Goal: Task Accomplishment & Management: Manage account settings

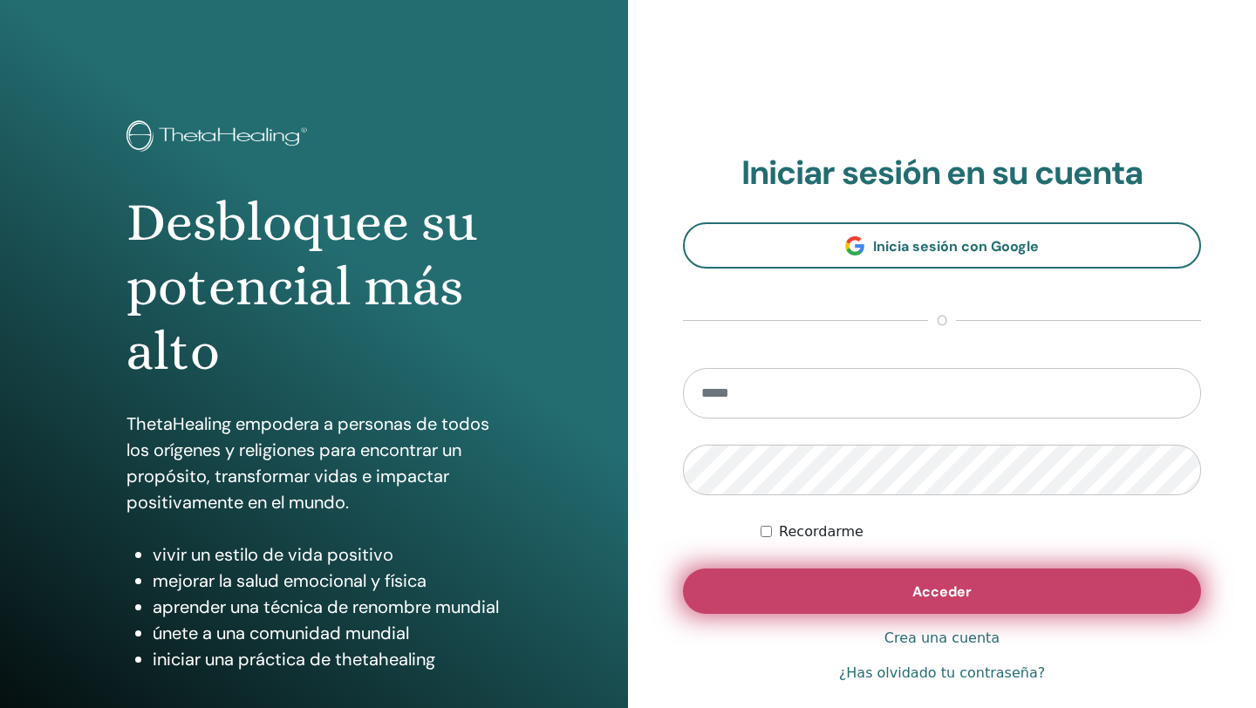
type input "**********"
click at [899, 586] on button "Acceder" at bounding box center [942, 591] width 518 height 45
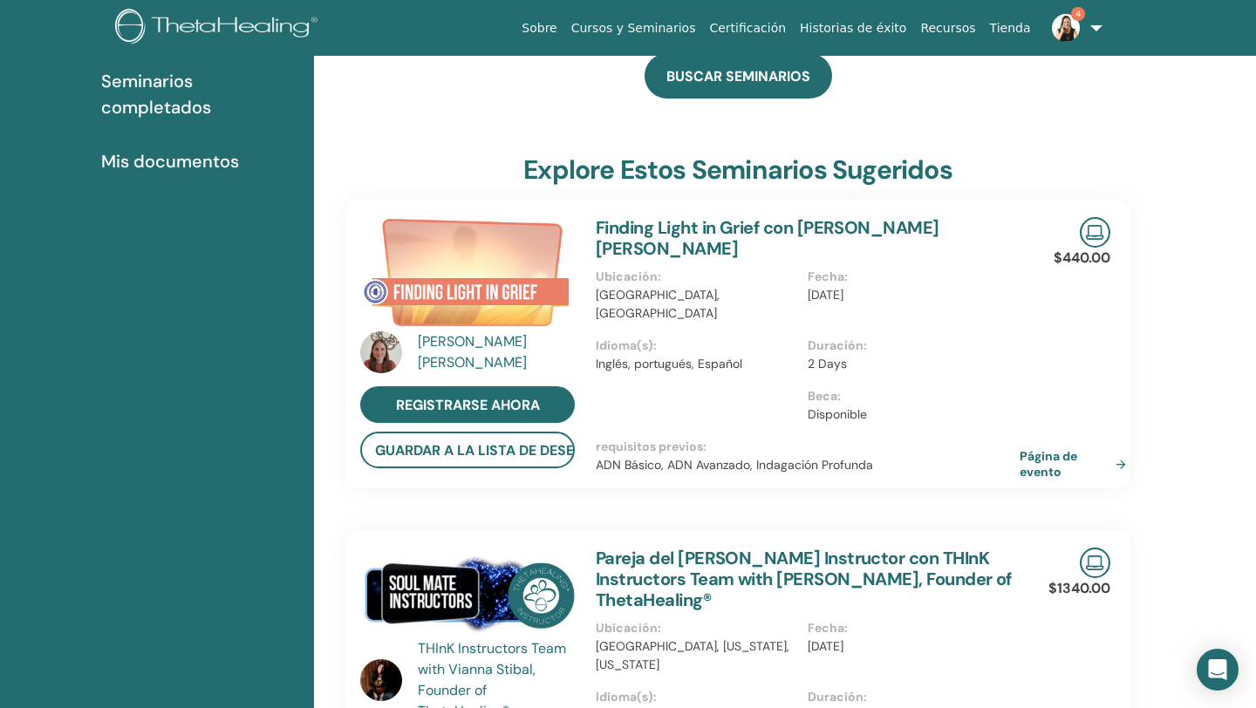
scroll to position [34, 0]
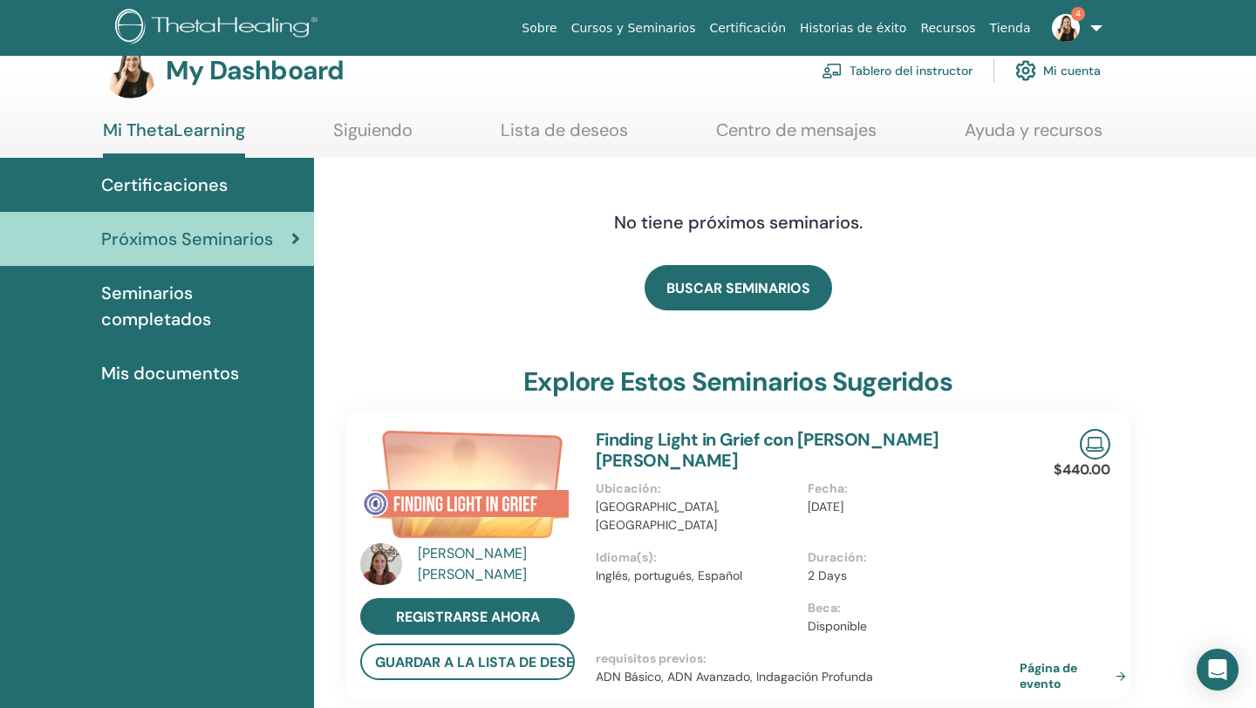
click at [936, 68] on link "Tablero del instructor" at bounding box center [896, 70] width 151 height 38
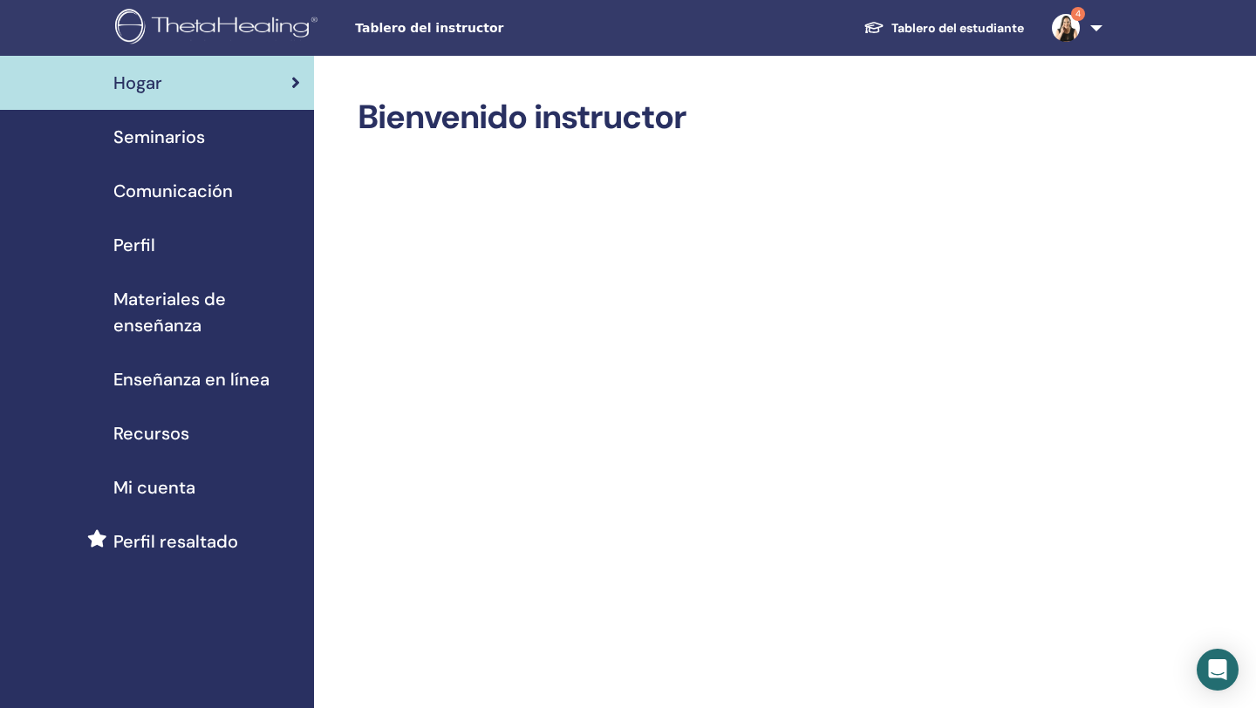
click at [182, 138] on span "Seminarios" at bounding box center [159, 137] width 92 height 26
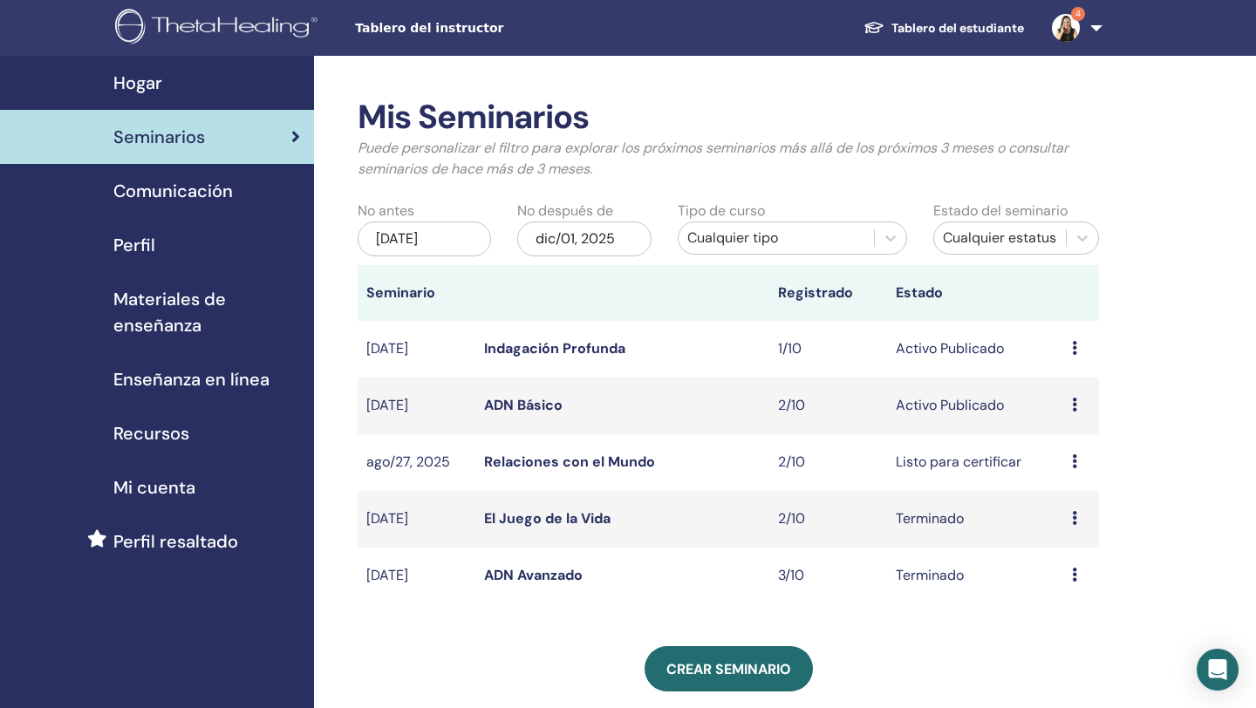
click at [1073, 460] on icon at bounding box center [1074, 461] width 5 height 14
click at [1068, 528] on link "asistentes" at bounding box center [1066, 527] width 66 height 18
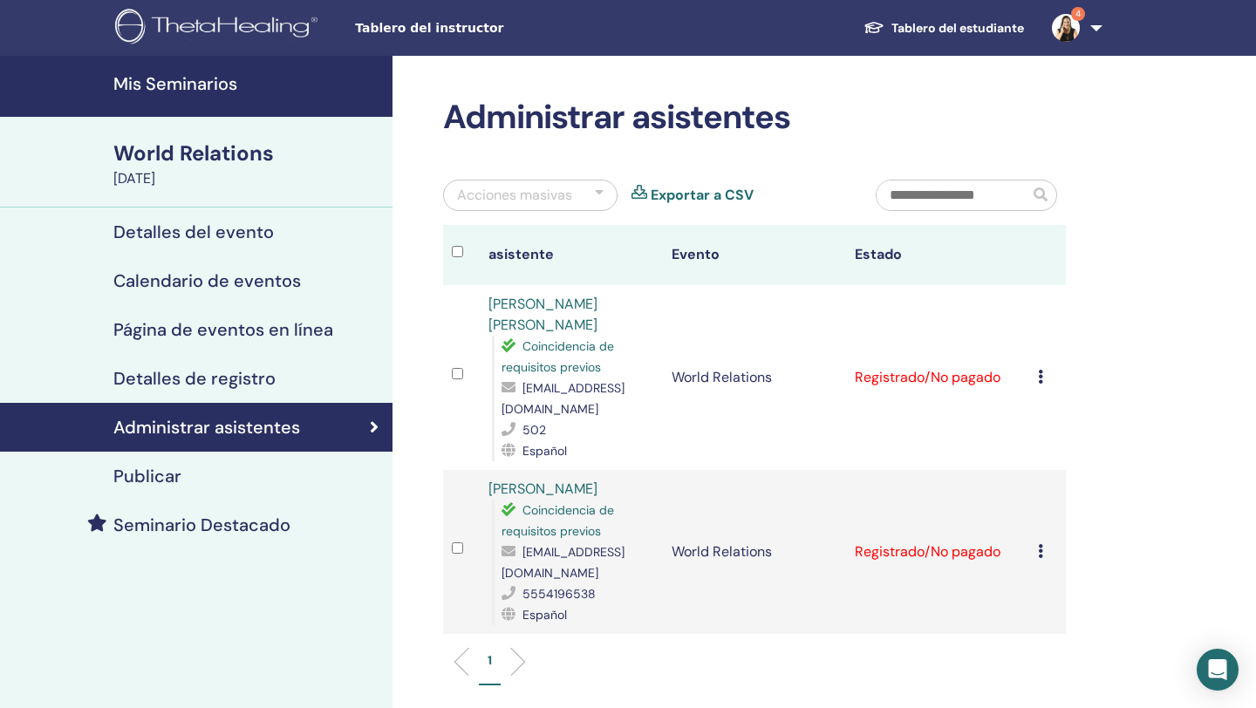
click at [1040, 370] on icon at bounding box center [1040, 377] width 5 height 14
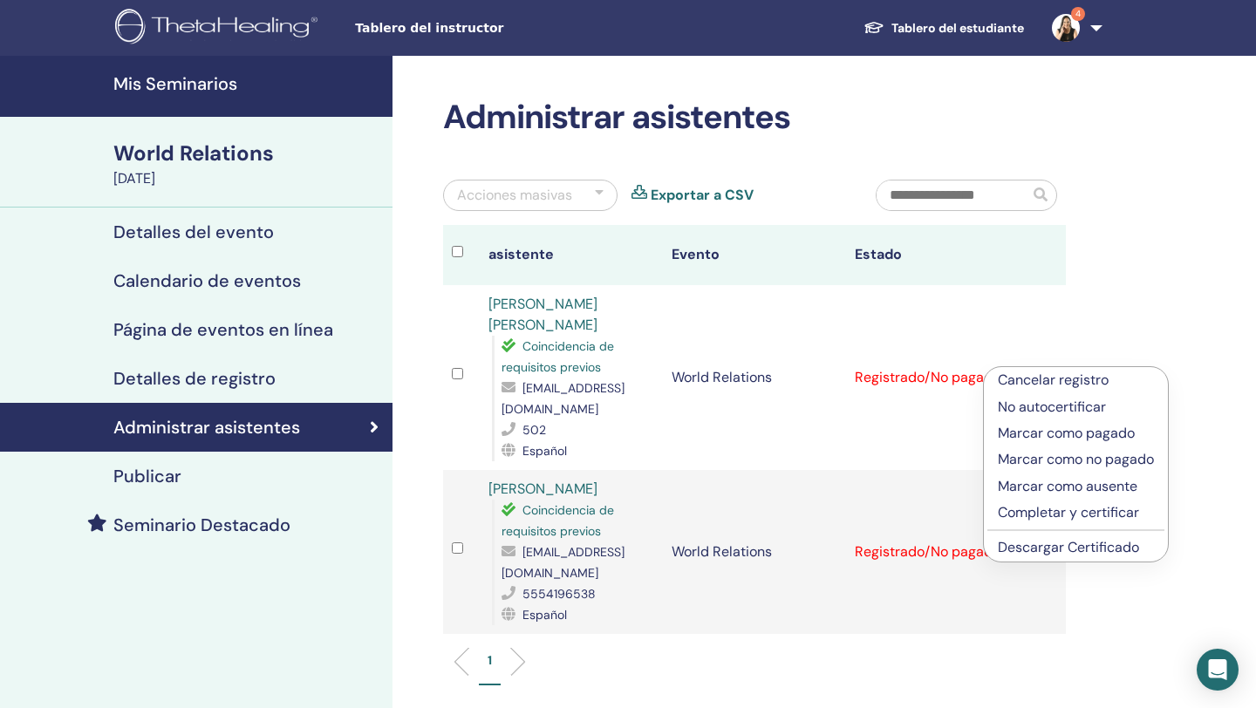
click at [1038, 435] on p "Marcar como pagado" at bounding box center [1076, 433] width 156 height 21
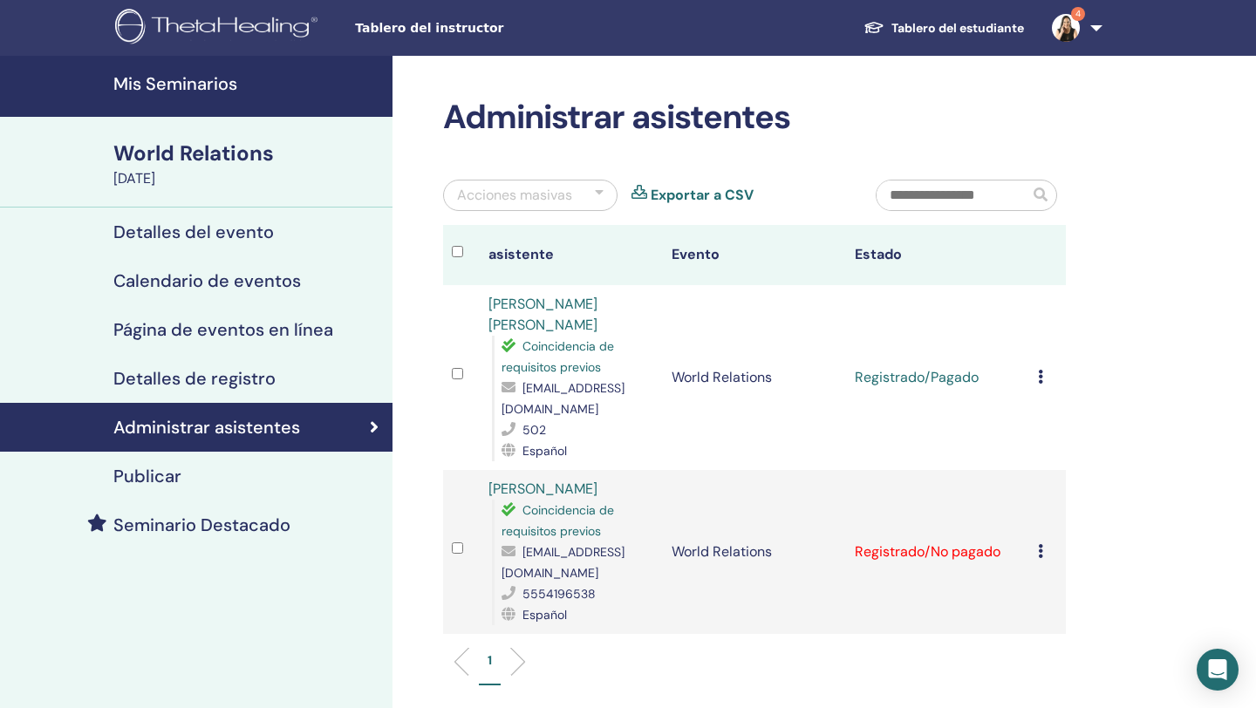
click at [1039, 544] on icon at bounding box center [1040, 551] width 5 height 14
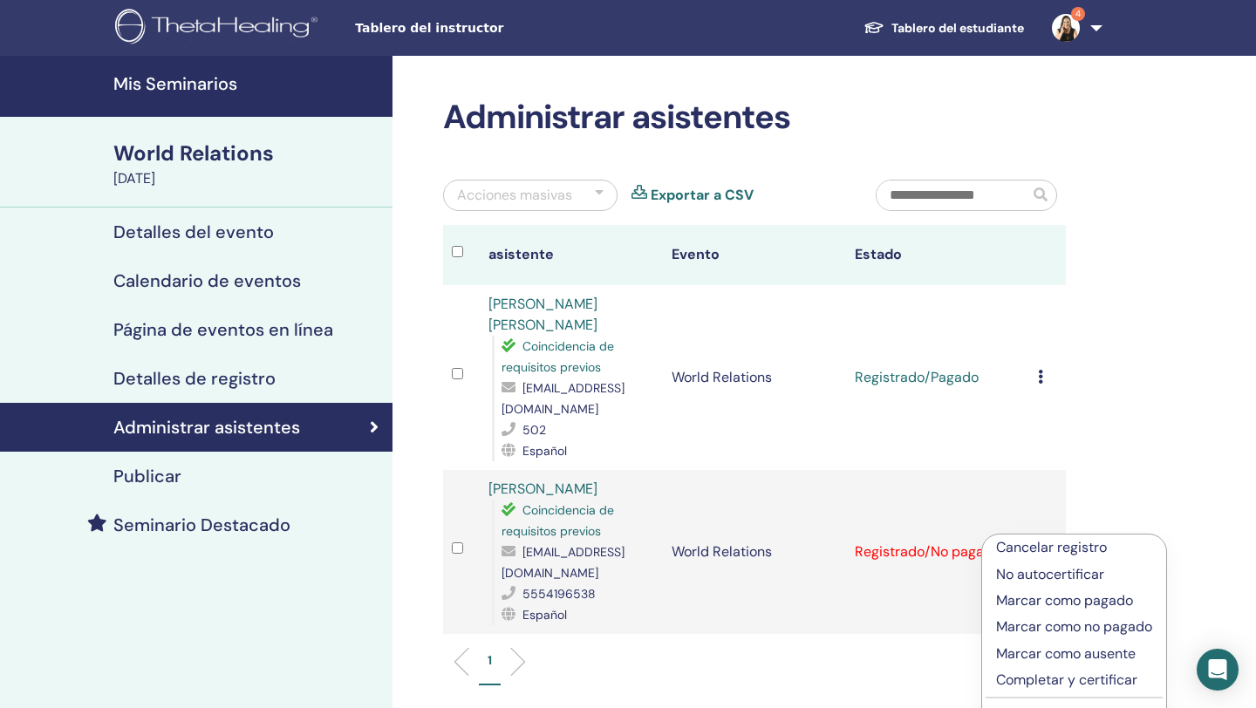
click at [1044, 601] on p "Marcar como pagado" at bounding box center [1074, 600] width 156 height 21
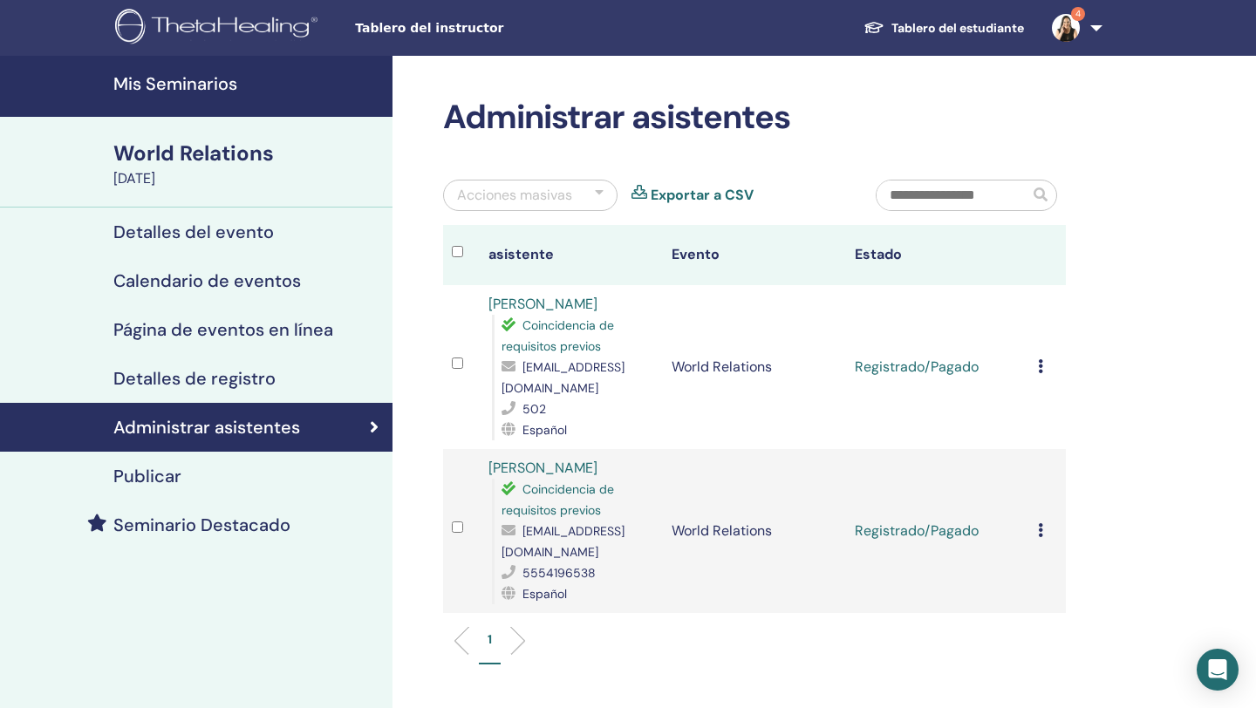
click at [593, 189] on div "Acciones masivas" at bounding box center [530, 195] width 174 height 31
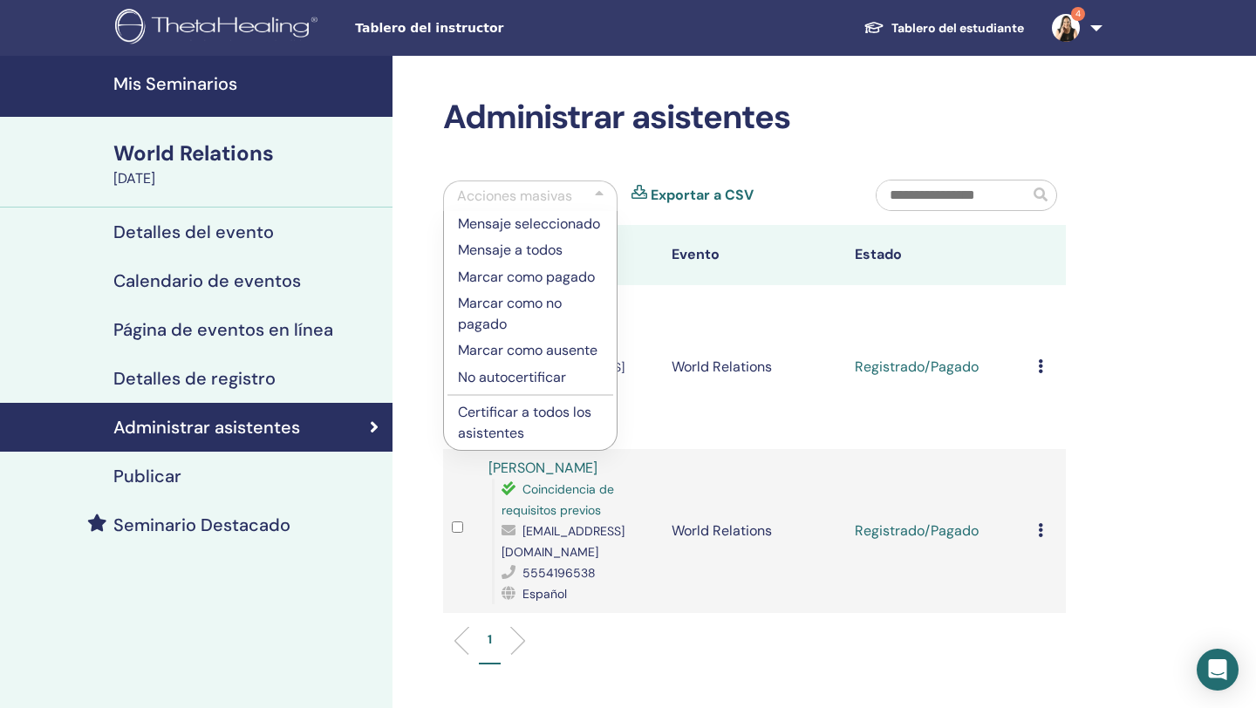
click at [767, 181] on div "Acciones masivas Mensaje seleccionado Mensaje a todos Marcar como pagado Marcar…" at bounding box center [646, 202] width 433 height 45
click at [200, 80] on h4 "Mis Seminarios" at bounding box center [247, 83] width 269 height 21
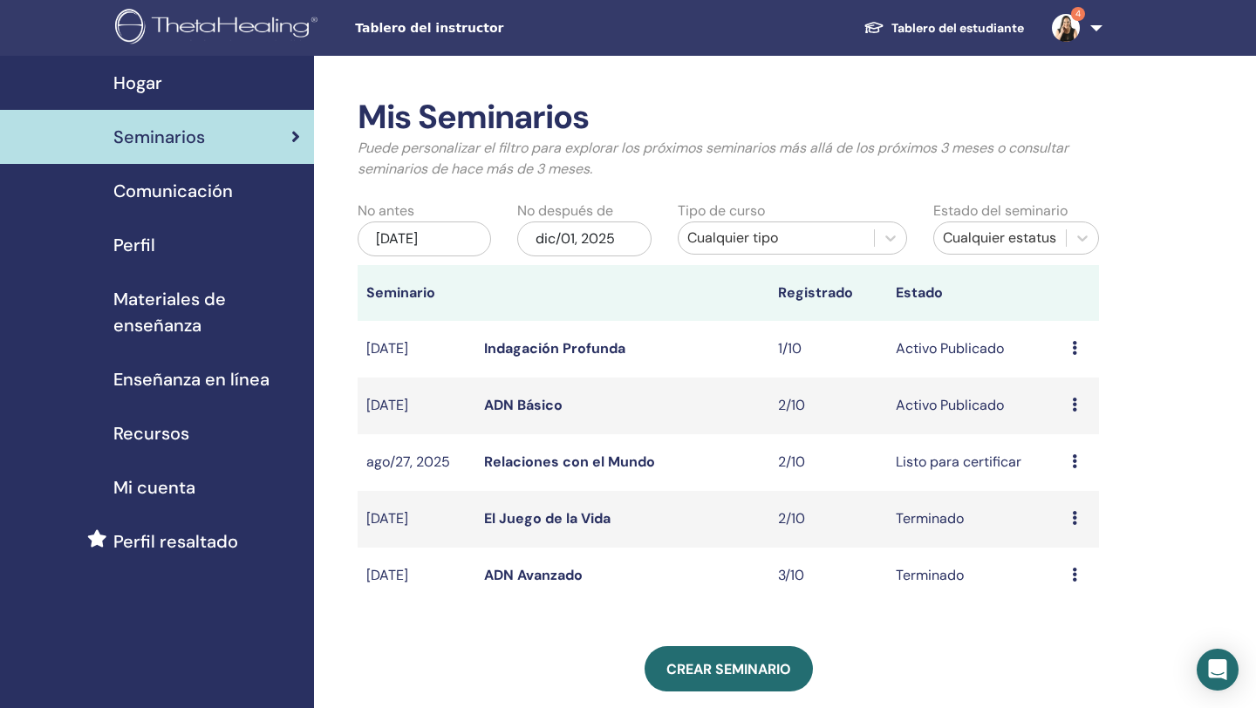
click at [611, 460] on link "Relaciones con el Mundo" at bounding box center [569, 462] width 171 height 18
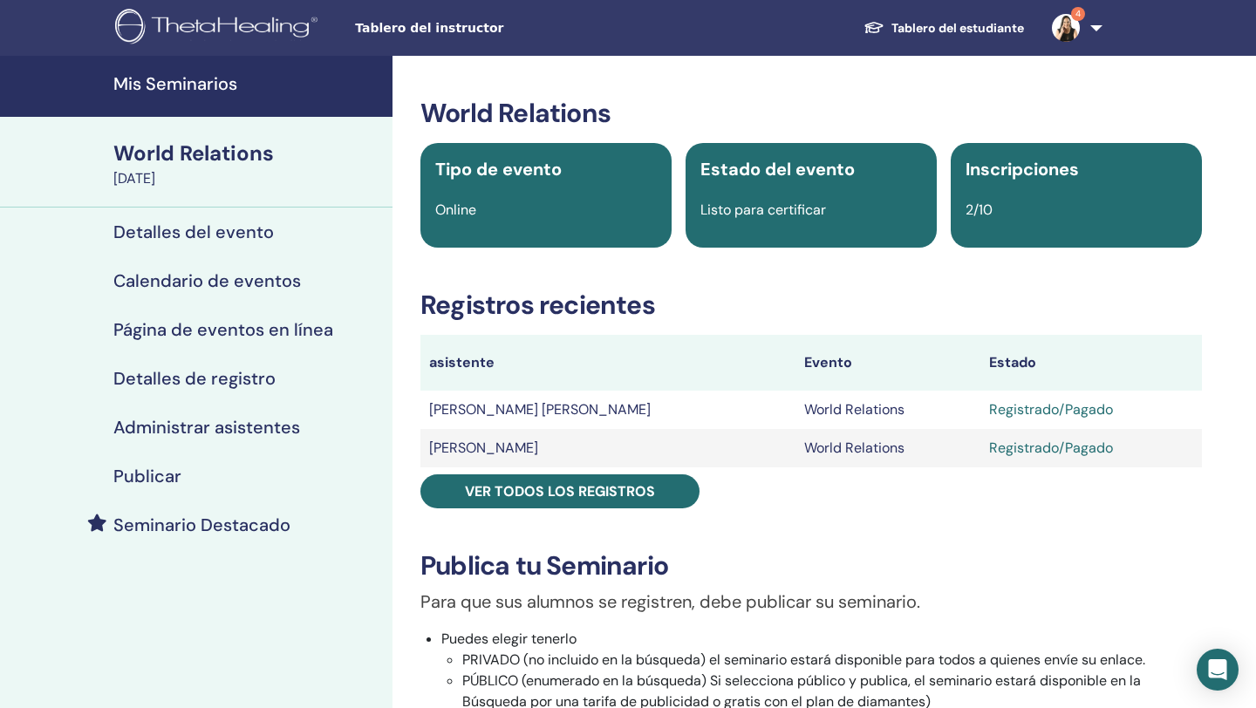
click at [203, 80] on h4 "Mis Seminarios" at bounding box center [247, 83] width 269 height 21
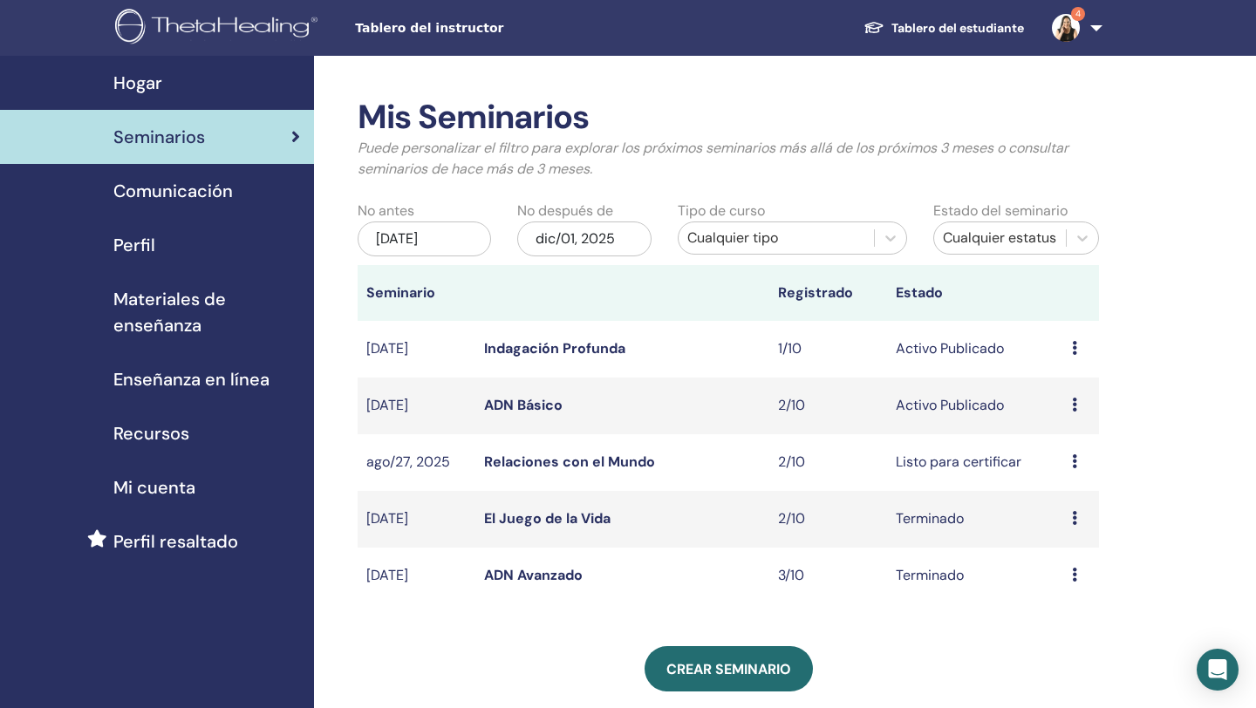
click at [1073, 460] on icon at bounding box center [1074, 461] width 5 height 14
click at [581, 457] on link "Relaciones con el Mundo" at bounding box center [569, 462] width 171 height 18
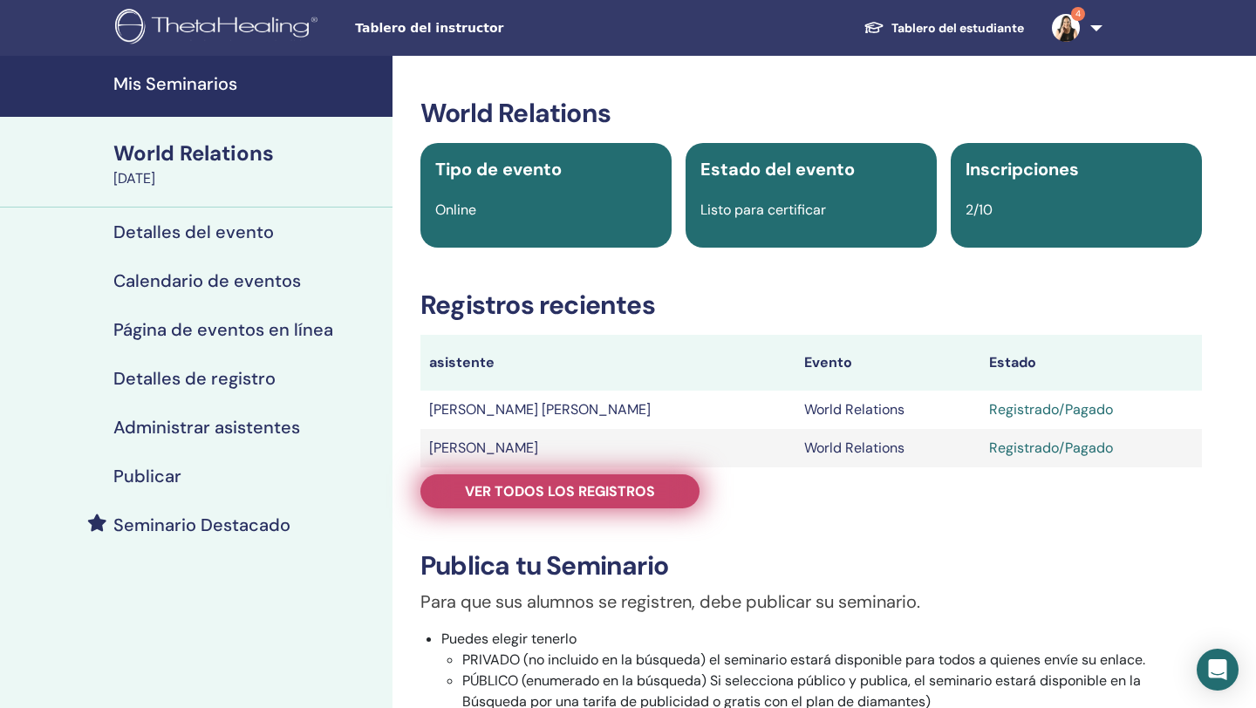
click at [629, 492] on span "Ver todos los registros" at bounding box center [560, 491] width 190 height 18
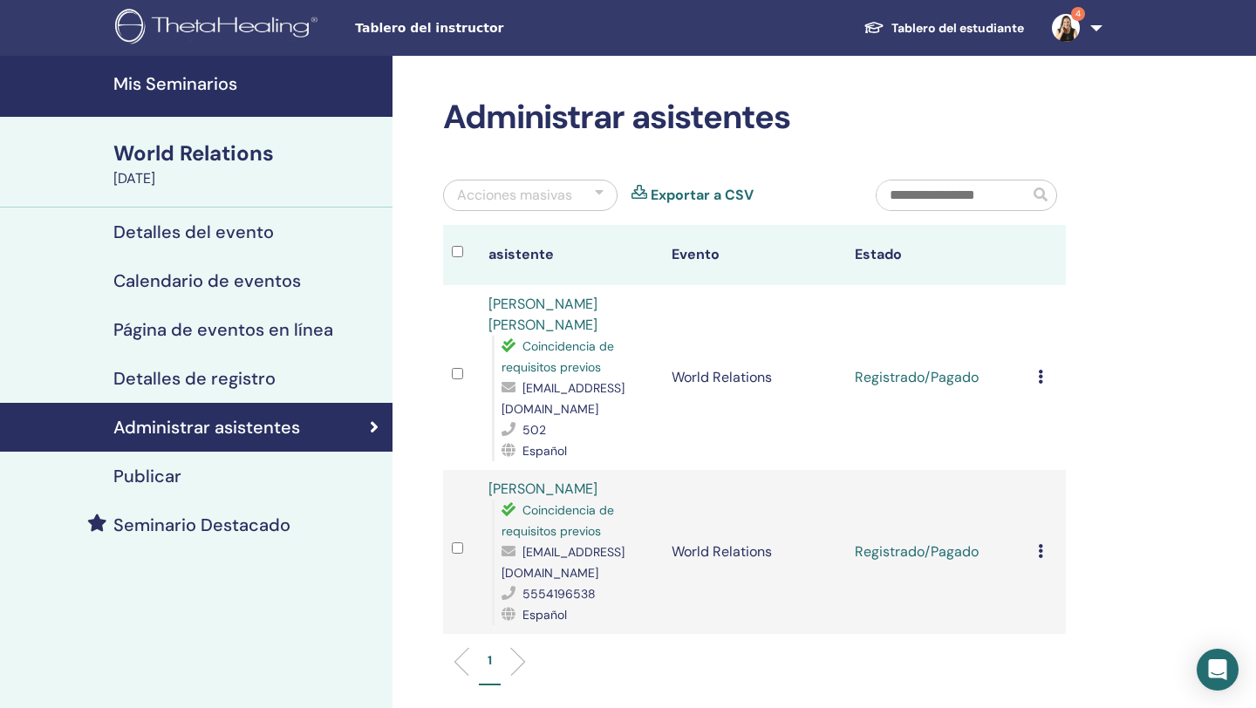
click at [1039, 370] on icon at bounding box center [1040, 377] width 5 height 14
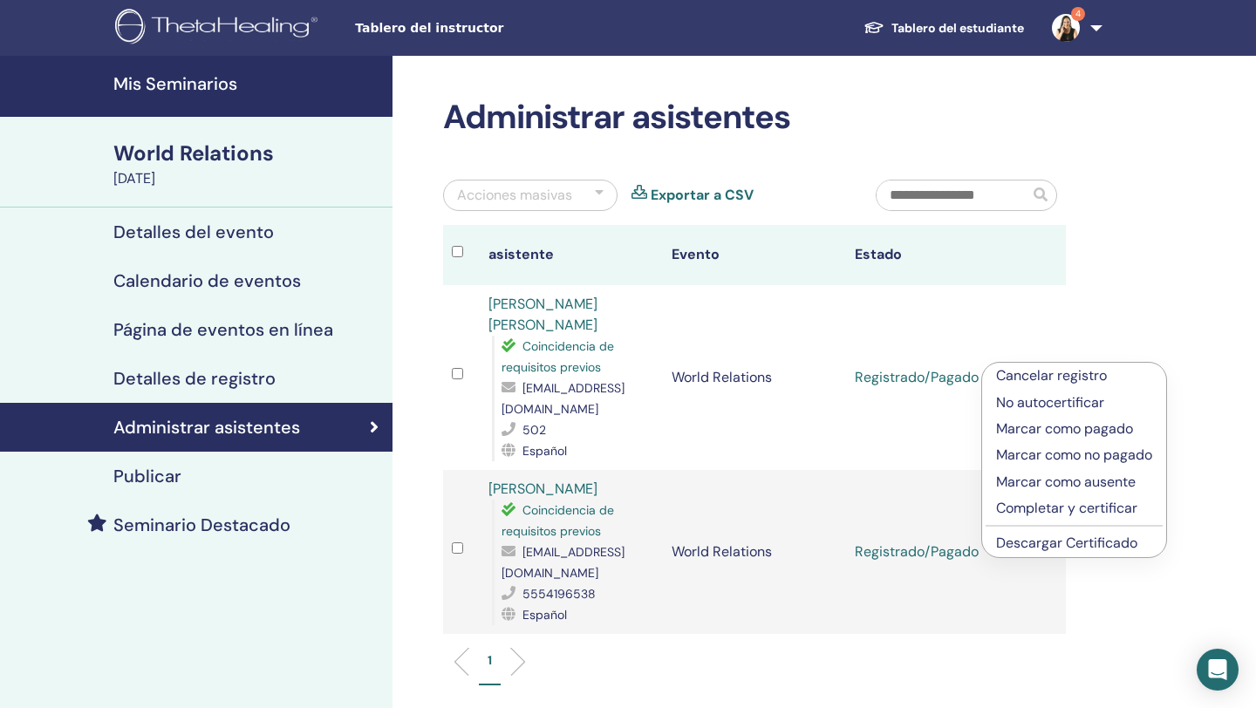
click at [1041, 507] on p "Completar y certificar" at bounding box center [1074, 508] width 156 height 21
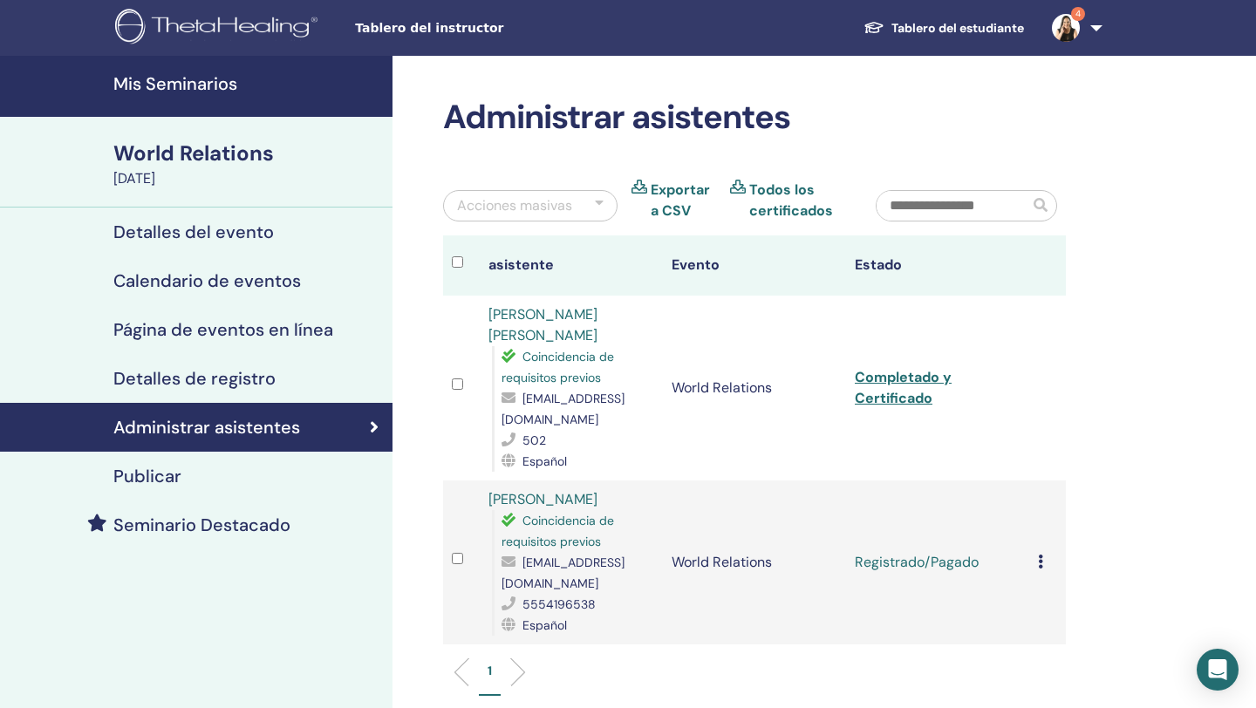
click at [1042, 555] on icon at bounding box center [1040, 562] width 5 height 14
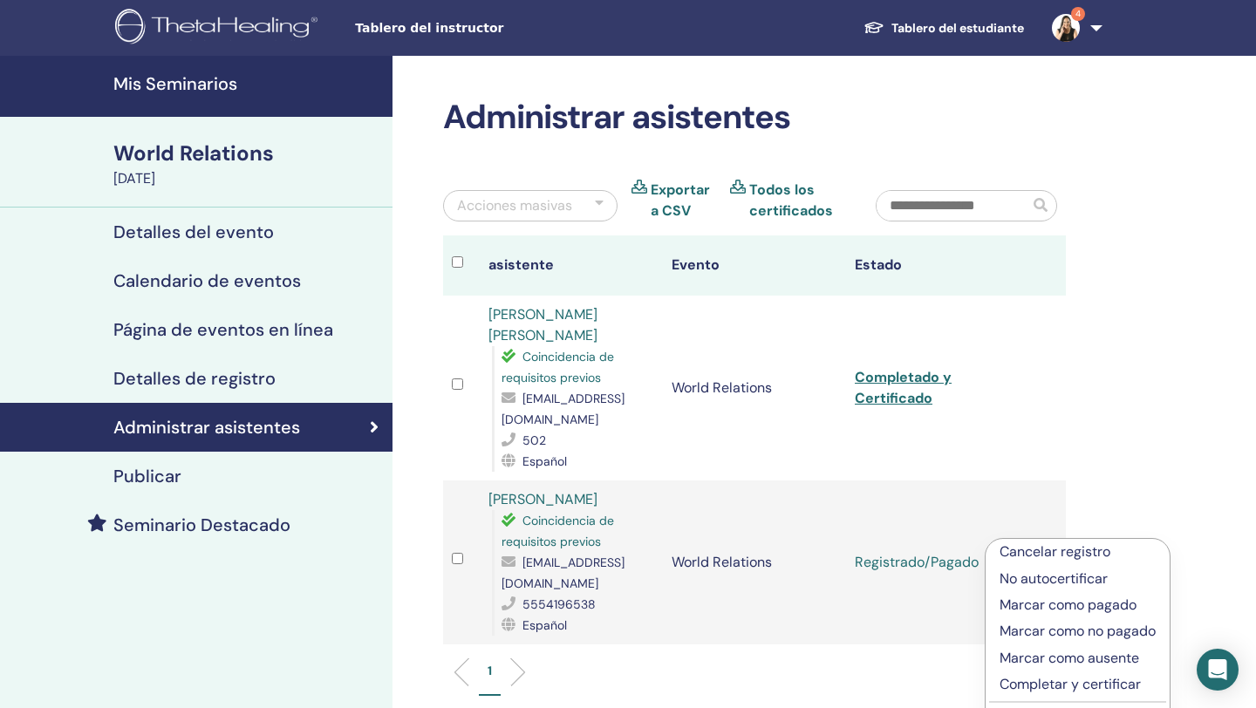
click at [1054, 684] on p "Completar y certificar" at bounding box center [1077, 684] width 156 height 21
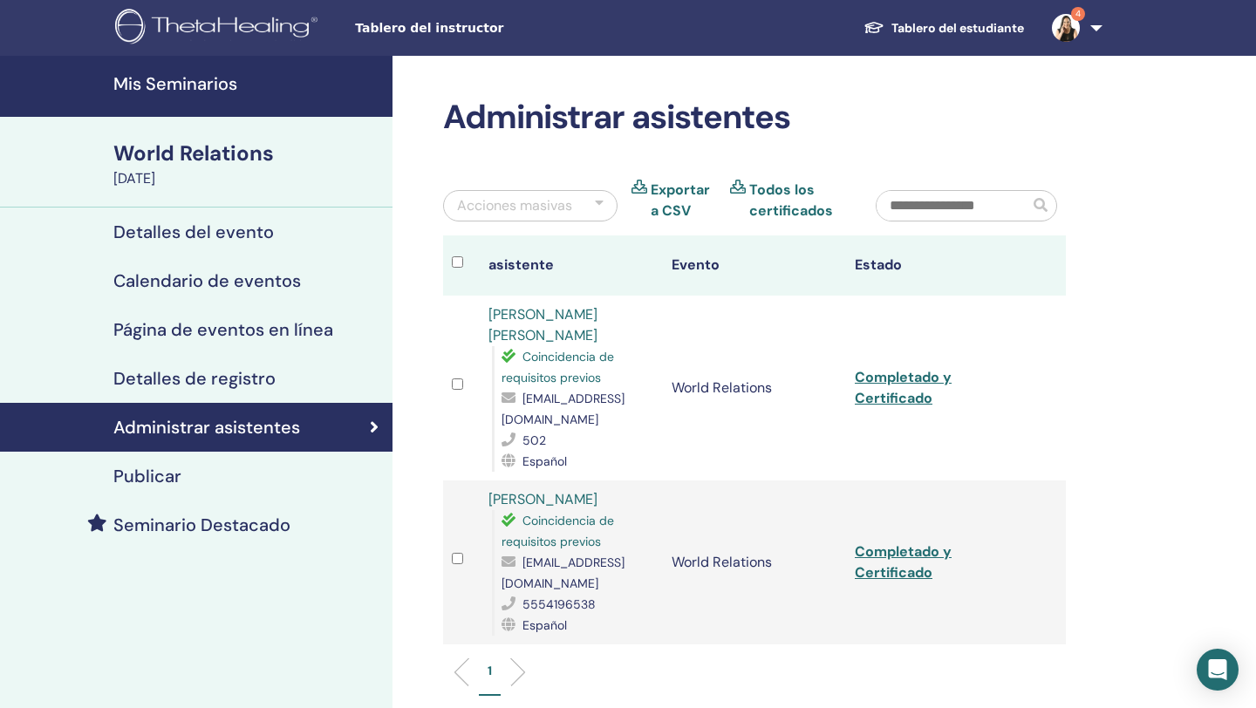
click at [196, 88] on h4 "Mis Seminarios" at bounding box center [247, 83] width 269 height 21
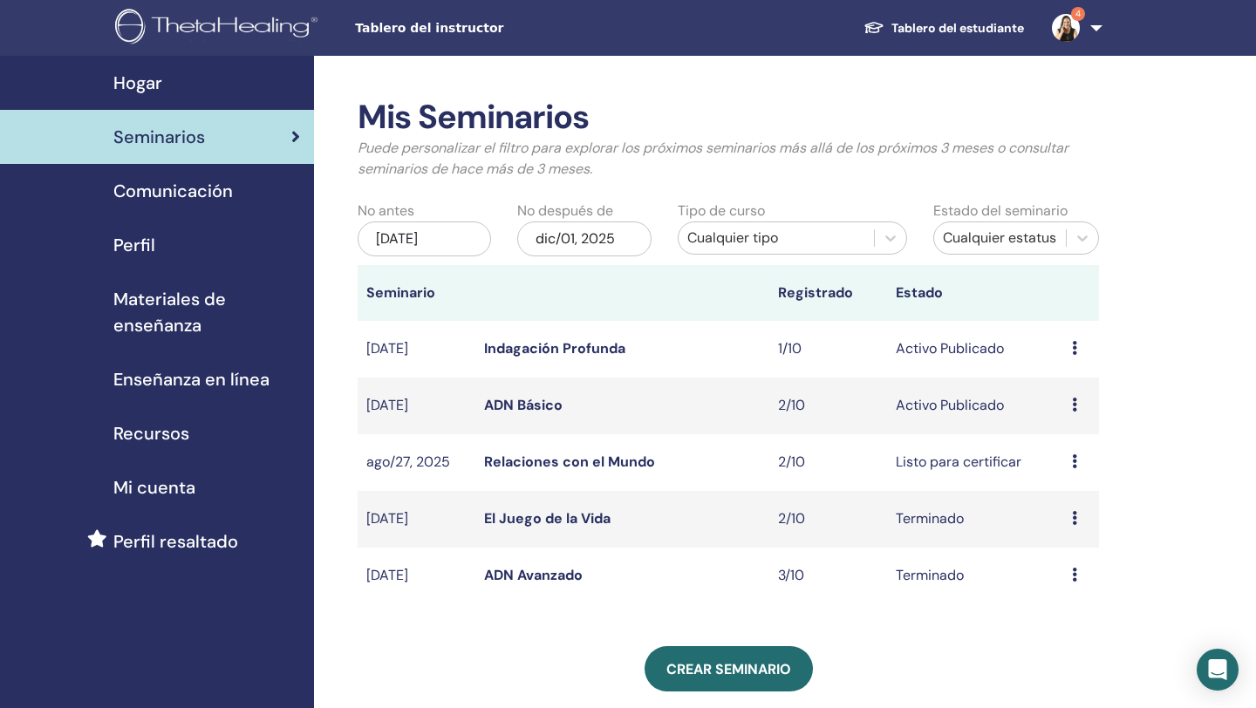
click at [1074, 460] on icon at bounding box center [1074, 461] width 5 height 14
click at [1158, 426] on div "Mis Seminarios Puede personalizar el filtro para explorar los próximos seminari…" at bounding box center [785, 655] width 942 height 1199
click at [532, 404] on link "ADN Básico" at bounding box center [523, 405] width 78 height 18
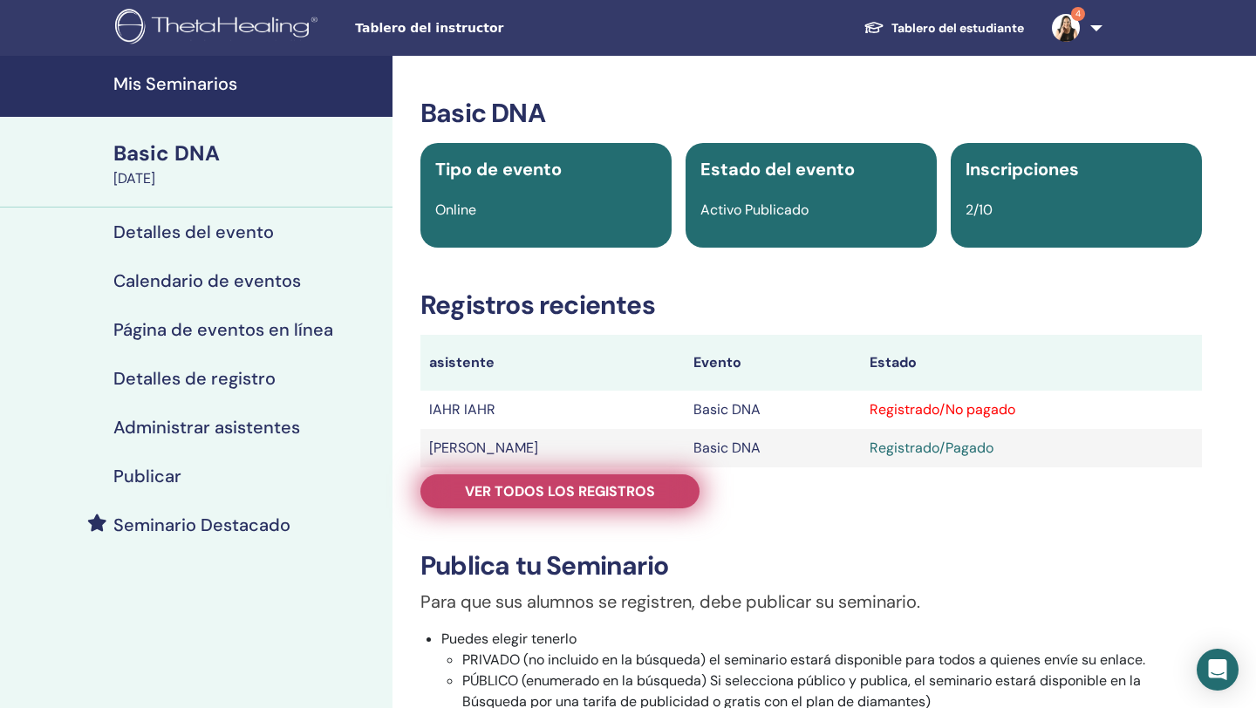
click at [524, 494] on span "Ver todos los registros" at bounding box center [560, 491] width 190 height 18
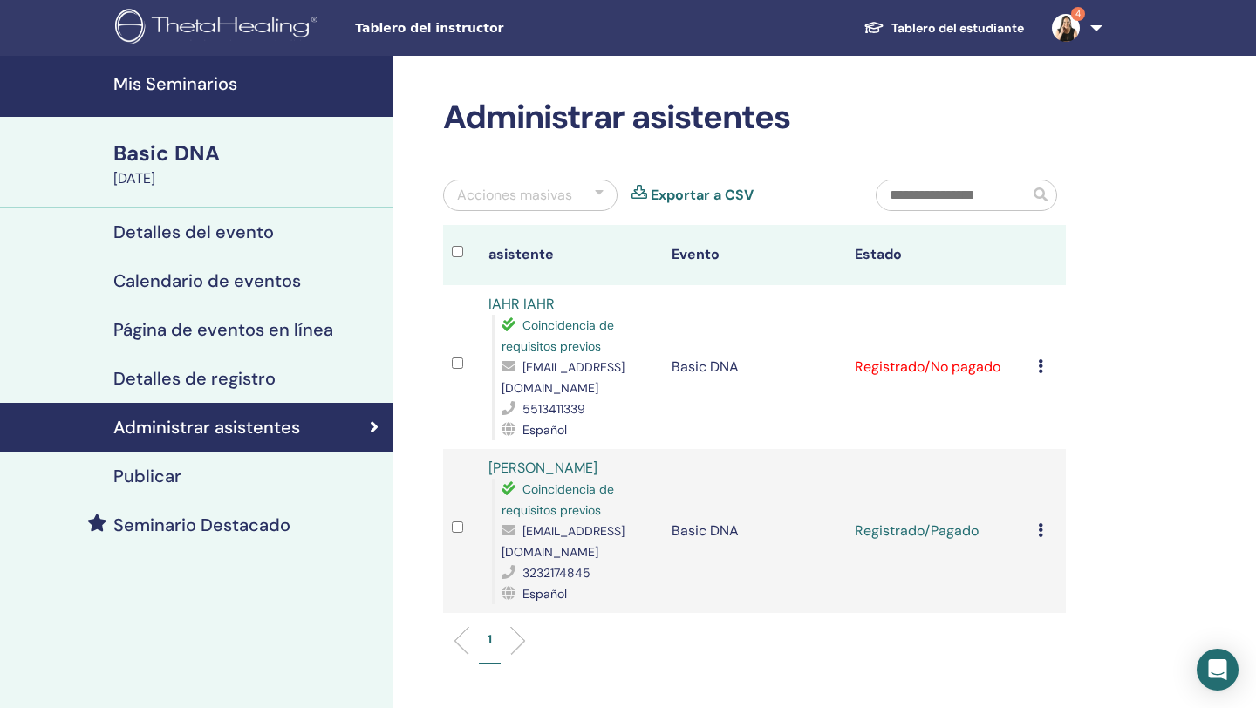
click at [541, 304] on link "IAHR IAHR" at bounding box center [521, 304] width 66 height 18
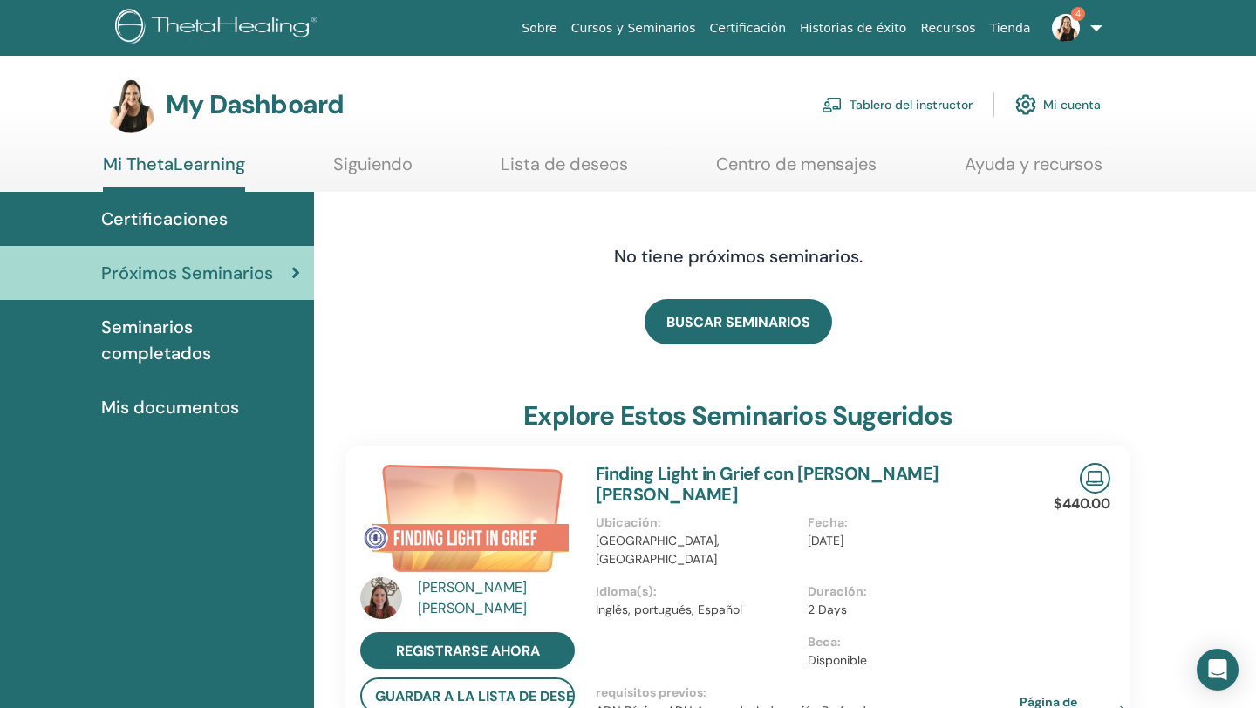
click at [929, 105] on link "Tablero del instructor" at bounding box center [896, 104] width 151 height 38
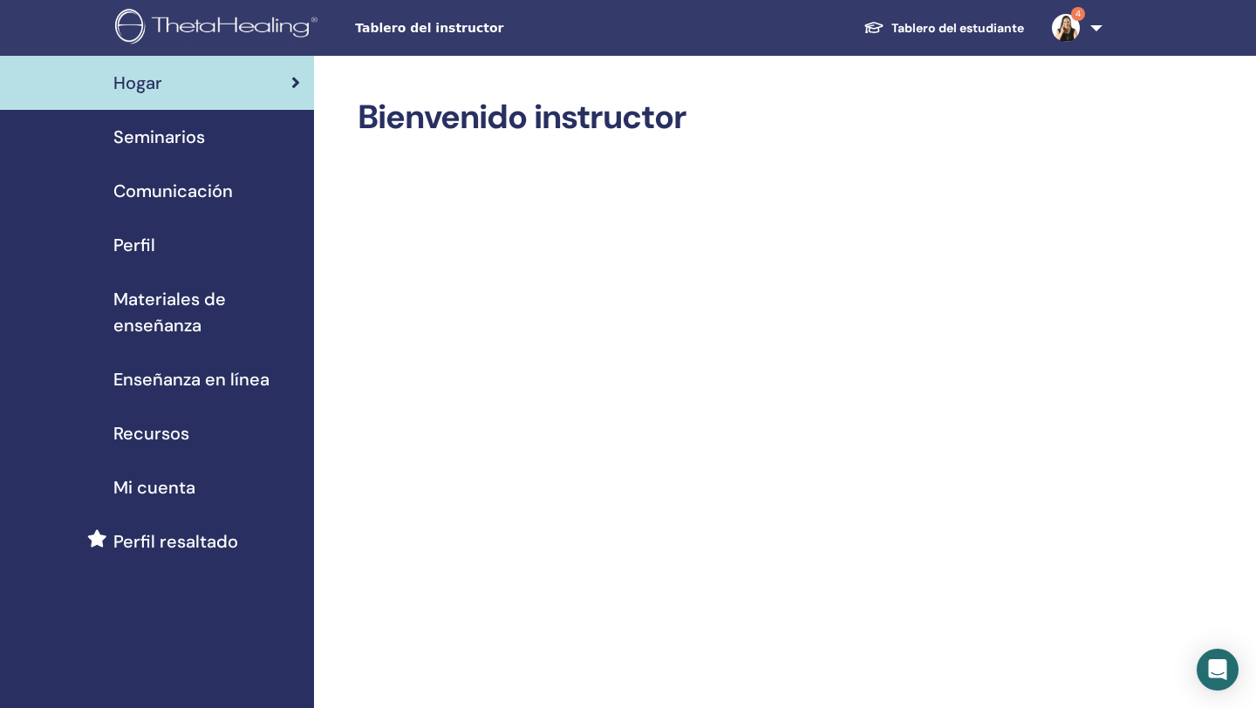
click at [126, 136] on span "Seminarios" at bounding box center [159, 137] width 92 height 26
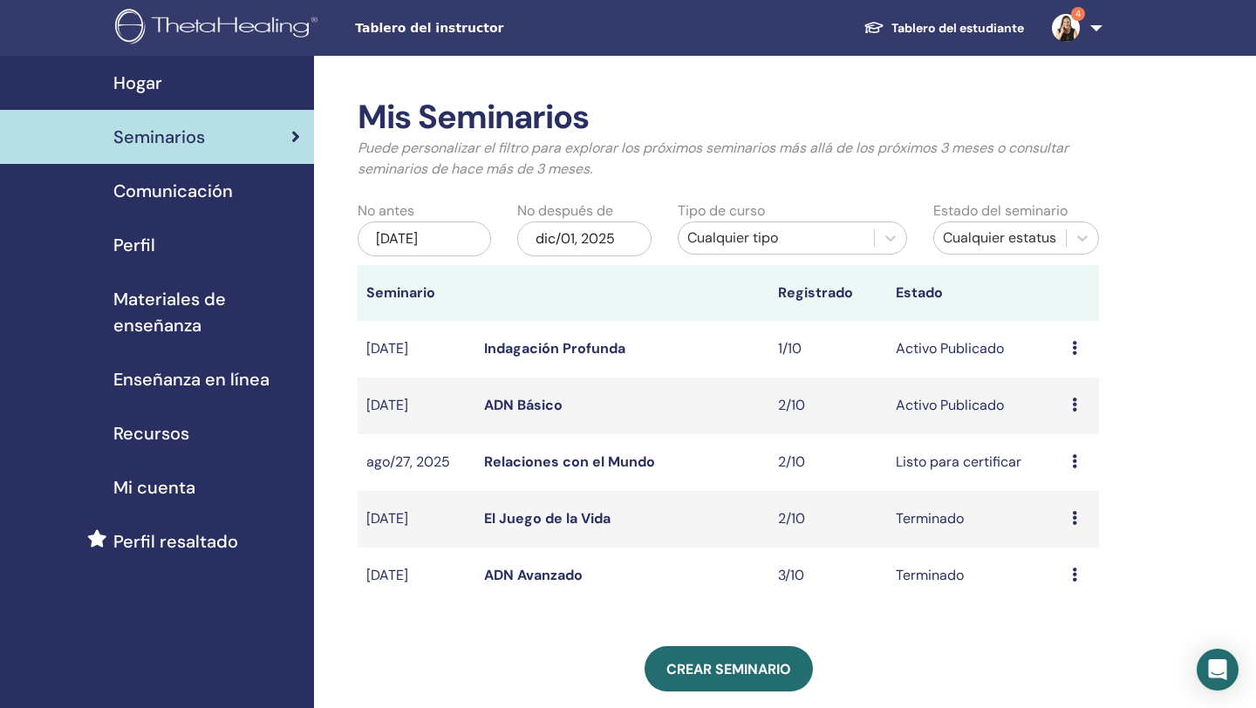
click at [543, 406] on link "ADN Básico" at bounding box center [523, 405] width 78 height 18
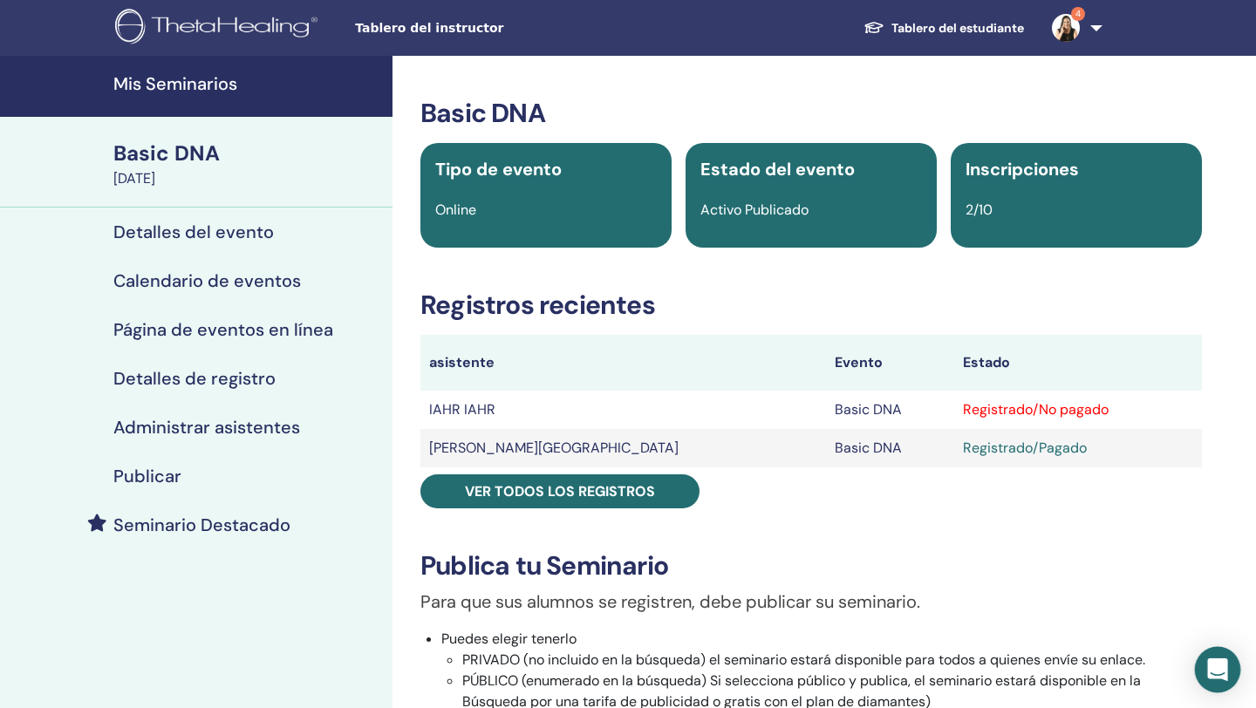
click at [1214, 668] on icon "Open Intercom Messenger" at bounding box center [1217, 669] width 20 height 23
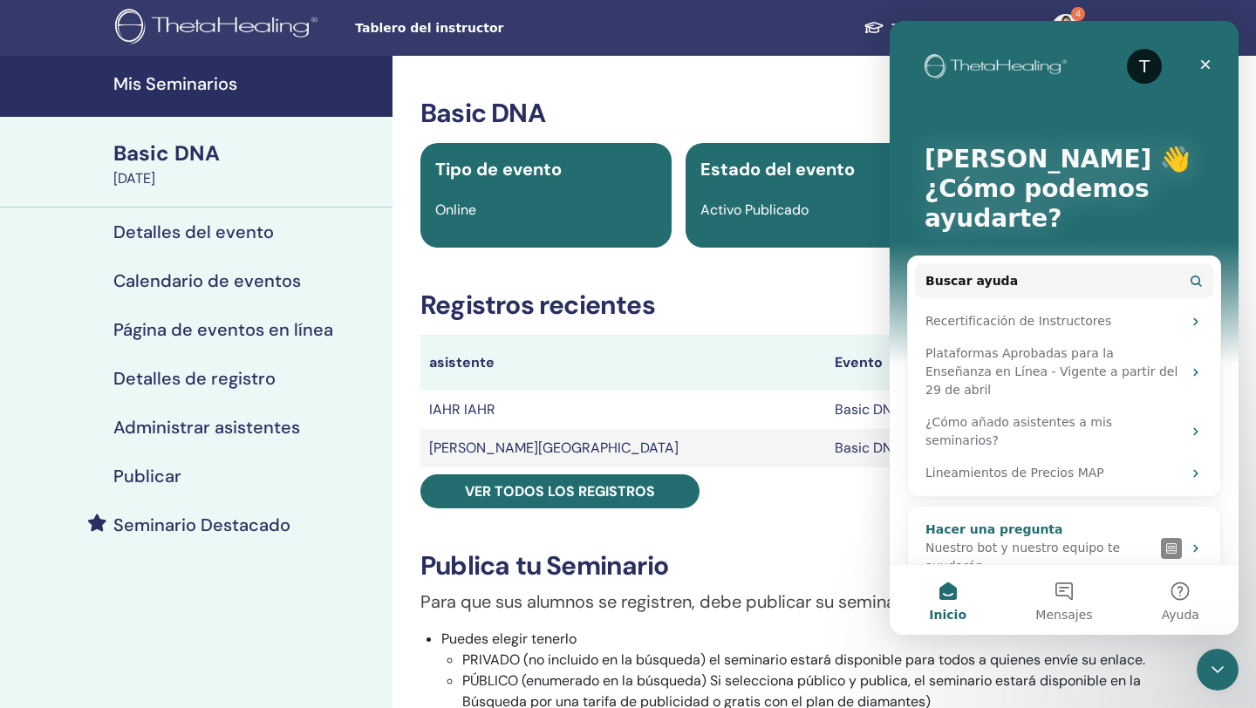
click at [1051, 539] on div "Nuestro bot y nuestro equipo te ayudarán" at bounding box center [1039, 557] width 228 height 37
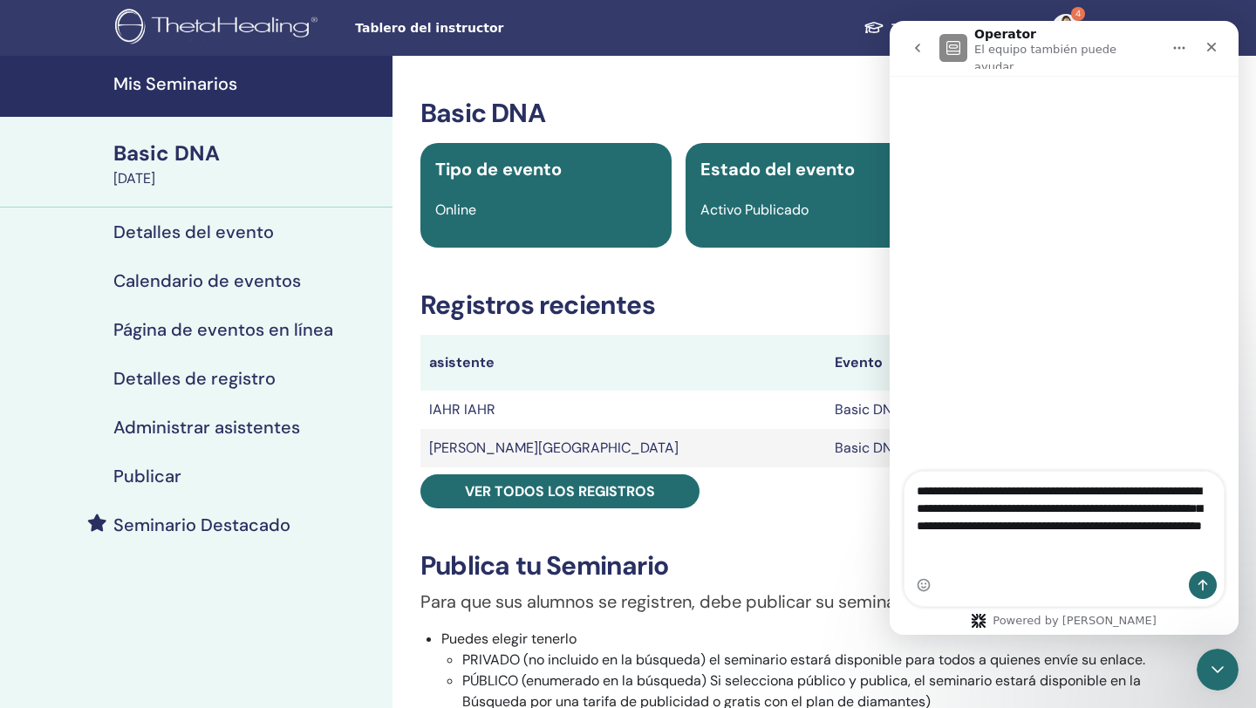
click at [974, 554] on textarea "**********" at bounding box center [1063, 513] width 319 height 82
click at [1180, 554] on textarea "**********" at bounding box center [1063, 513] width 319 height 82
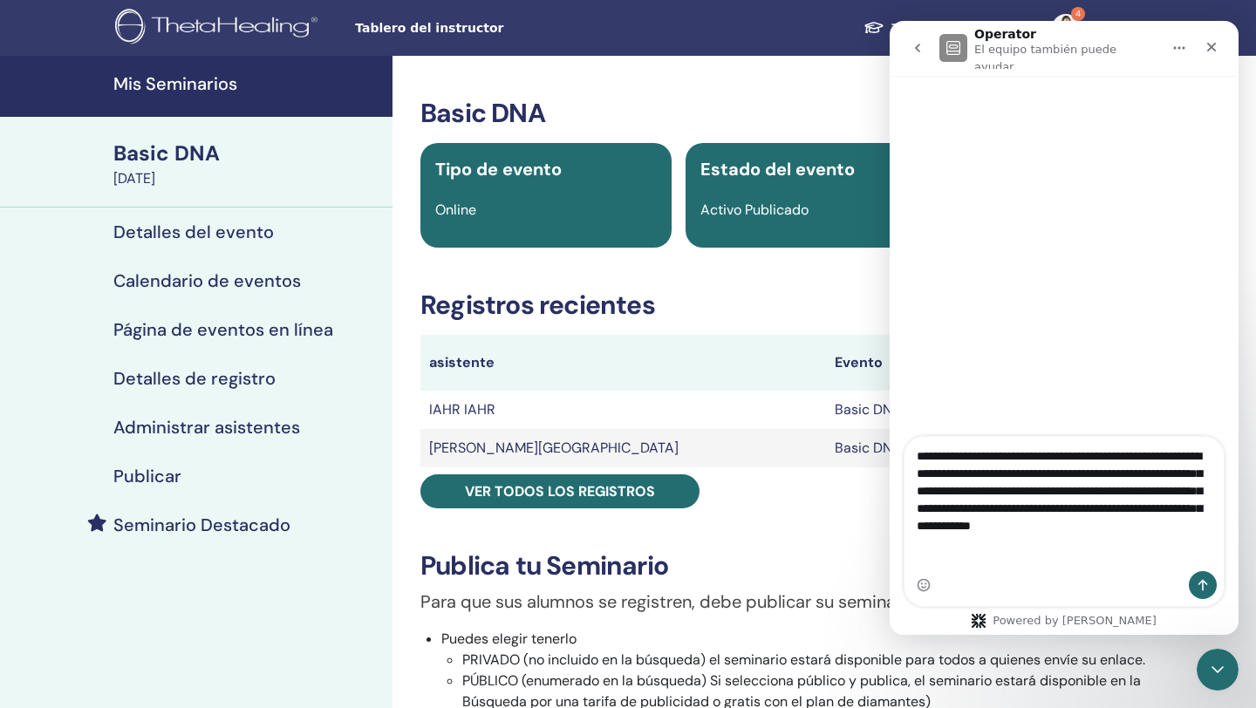
type textarea "**********"
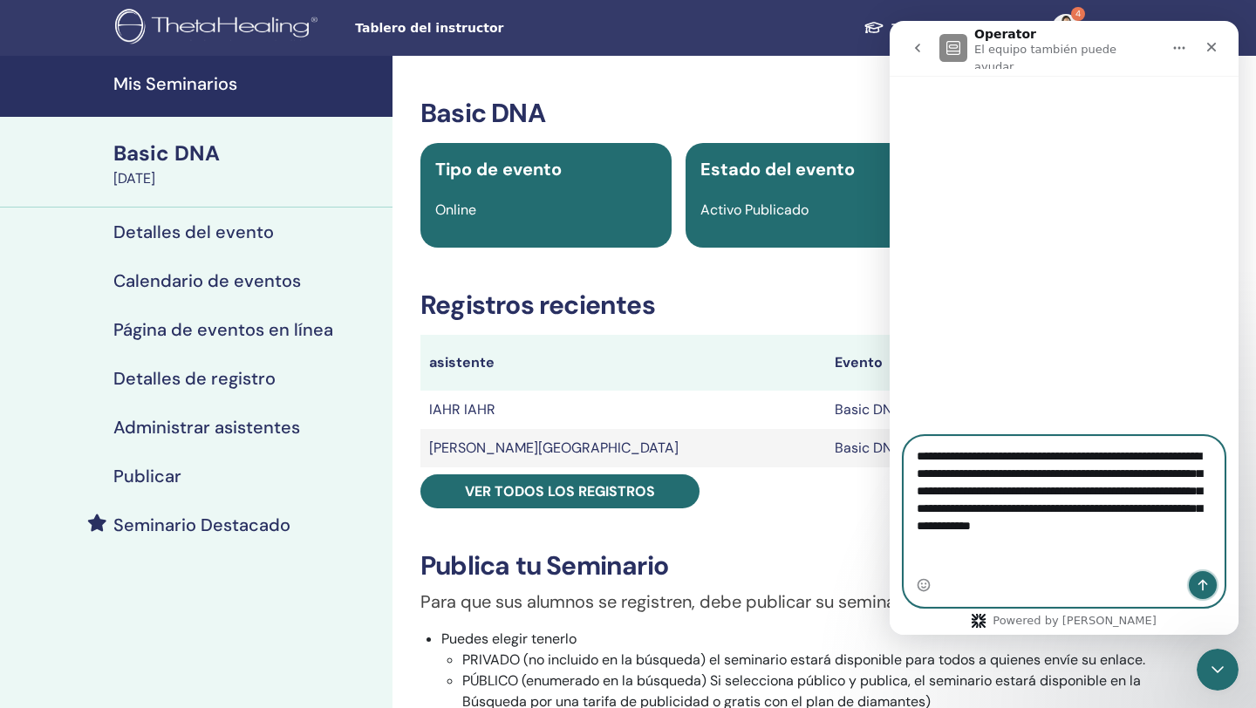
click at [1206, 583] on icon "Enviar un mensaje…" at bounding box center [1203, 585] width 10 height 11
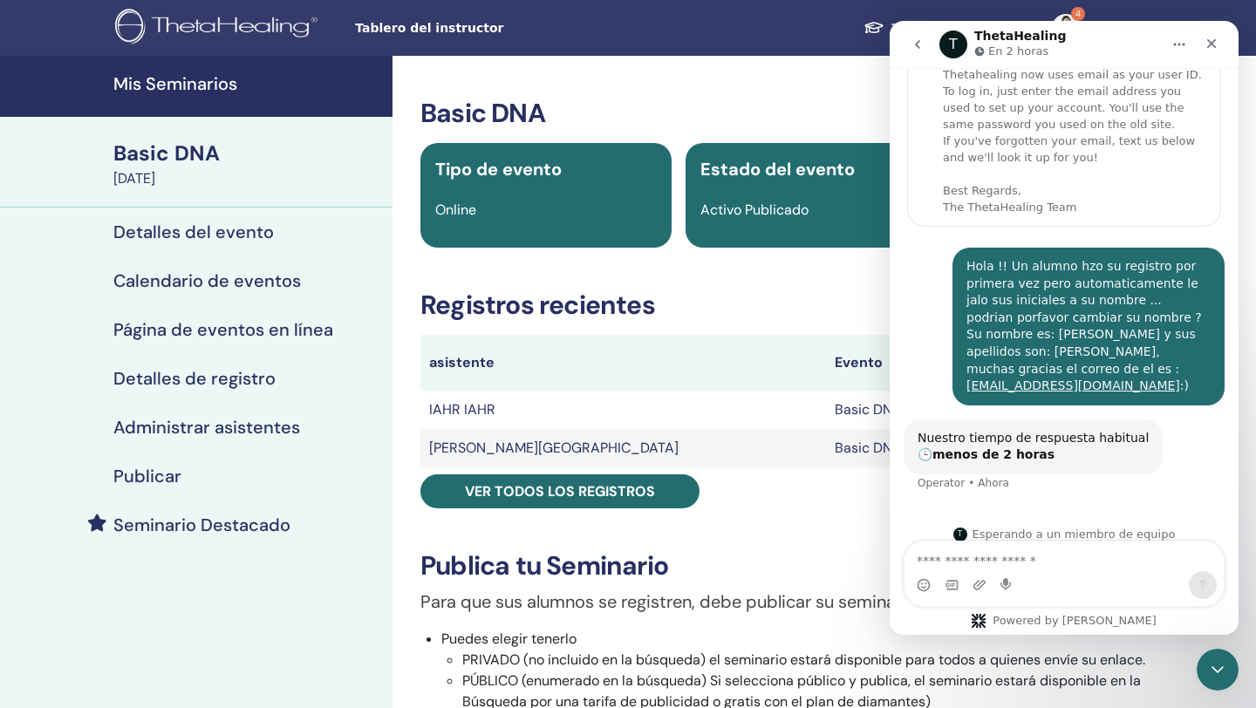
scroll to position [44, 0]
click at [1209, 661] on icon "Cerrar Intercom Messenger" at bounding box center [1214, 667] width 21 height 21
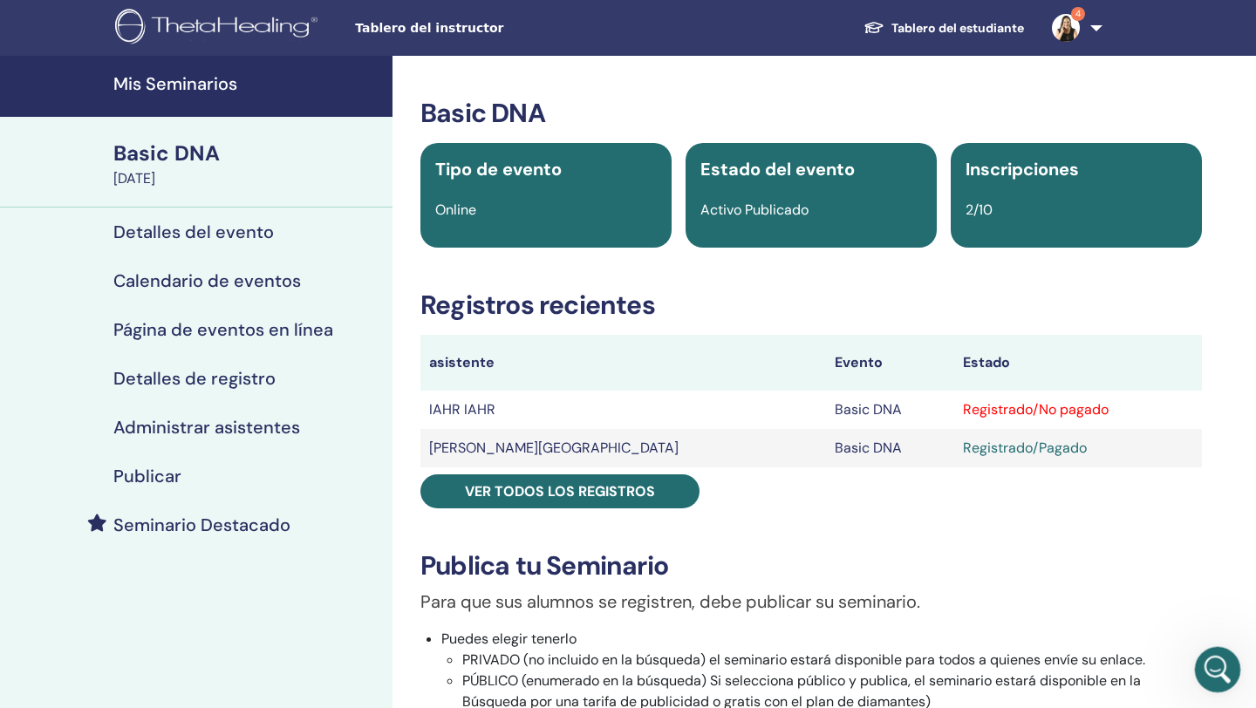
scroll to position [90, 0]
